Goal: Check status: Check status

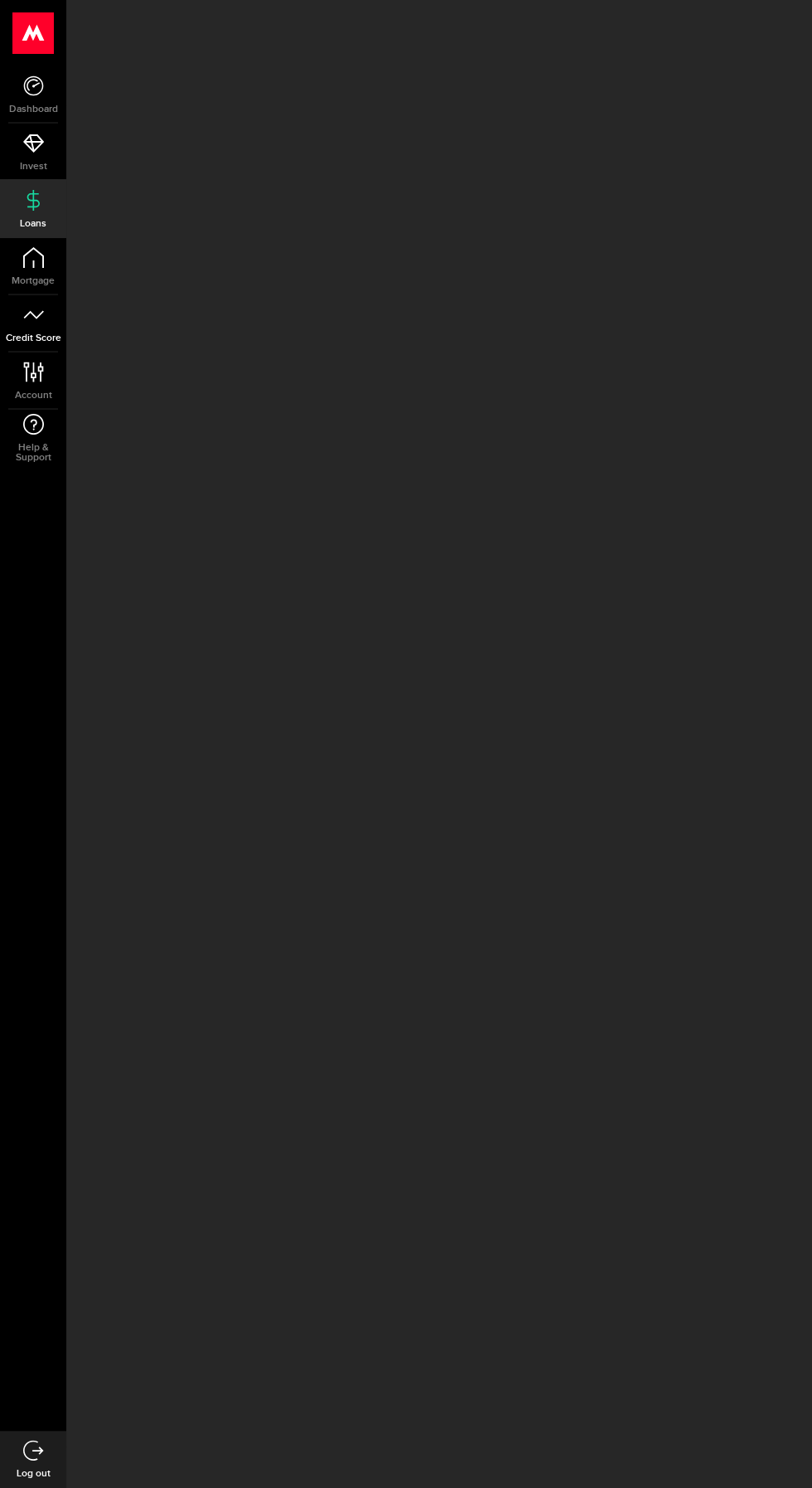
click at [49, 330] on link "Credit Score" at bounding box center [33, 324] width 66 height 57
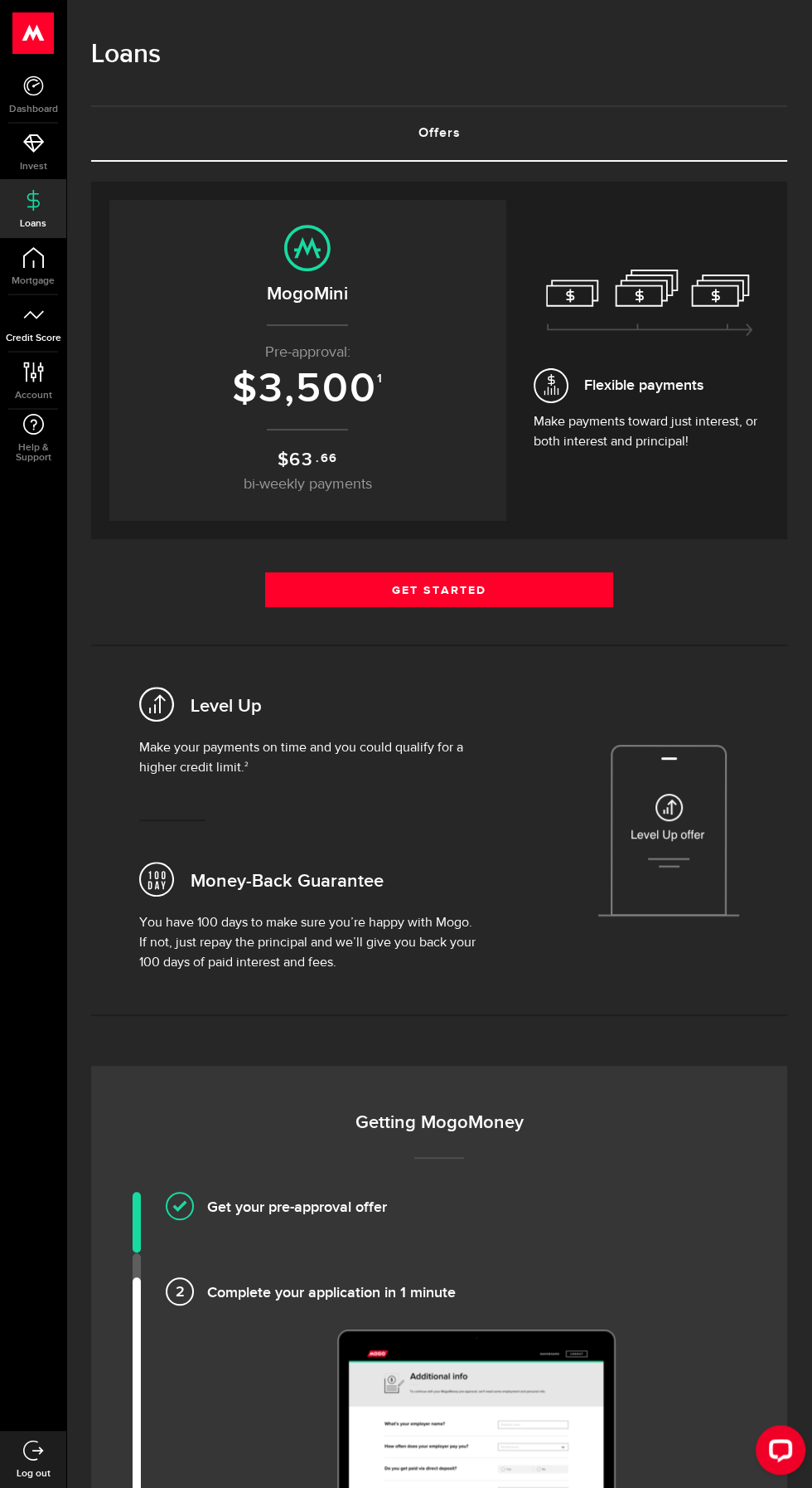
click at [40, 324] on icon at bounding box center [33, 314] width 21 height 21
